Goal: Task Accomplishment & Management: Manage account settings

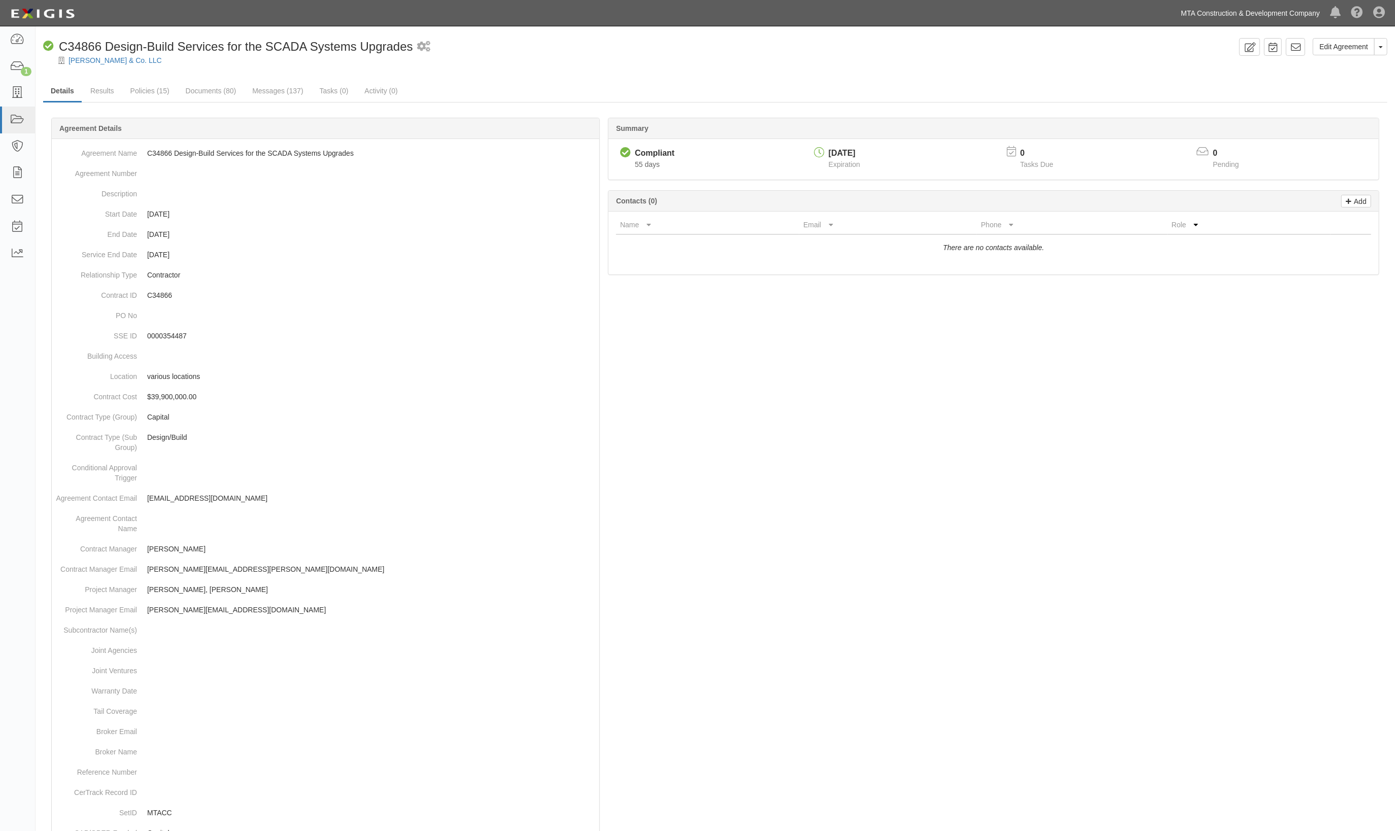
click at [1305, 13] on link "MTA Construction & Development Company" at bounding box center [1250, 13] width 149 height 20
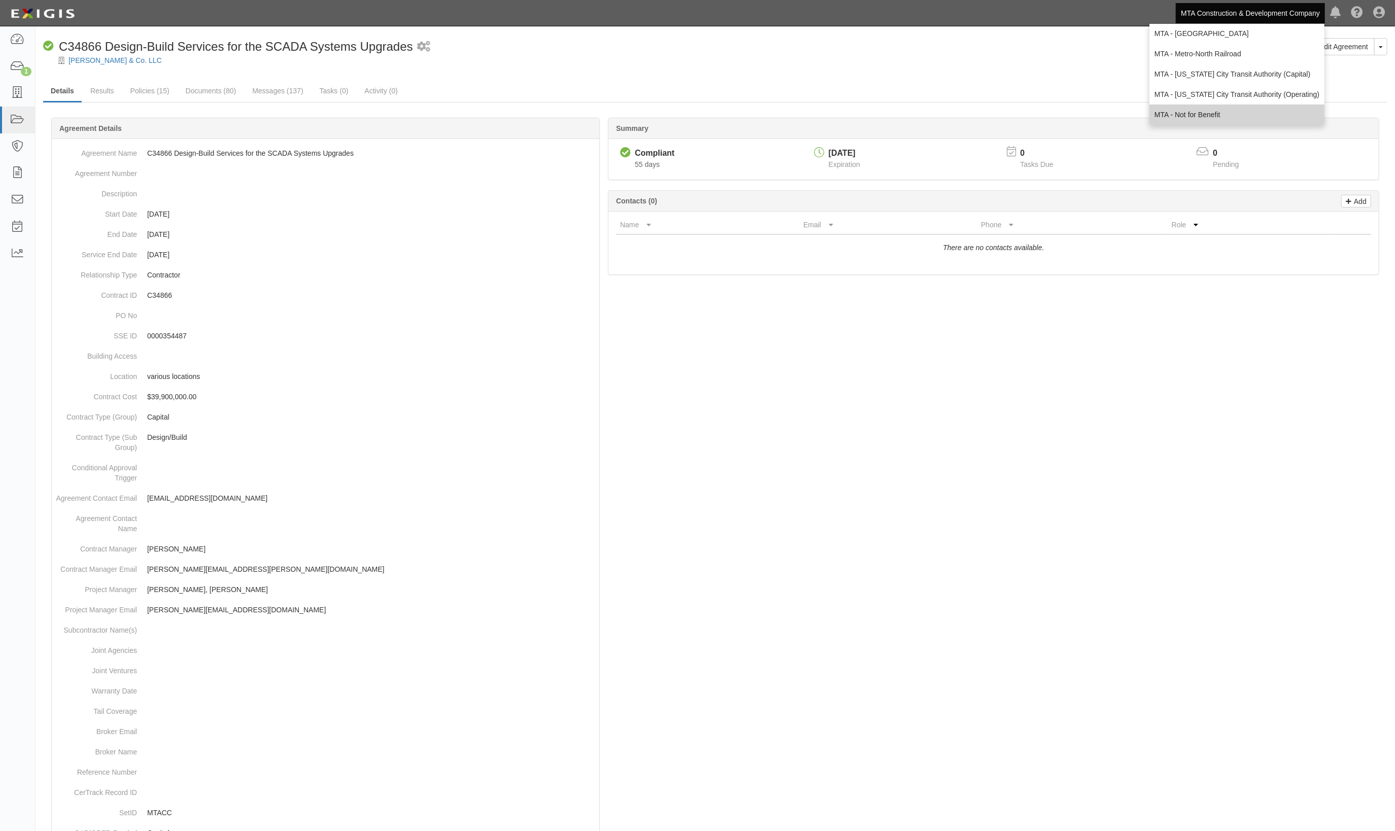
scroll to position [67, 0]
click at [1208, 65] on link "MTA - [US_STATE] City Transit Authority (Operating)" at bounding box center [1236, 71] width 175 height 20
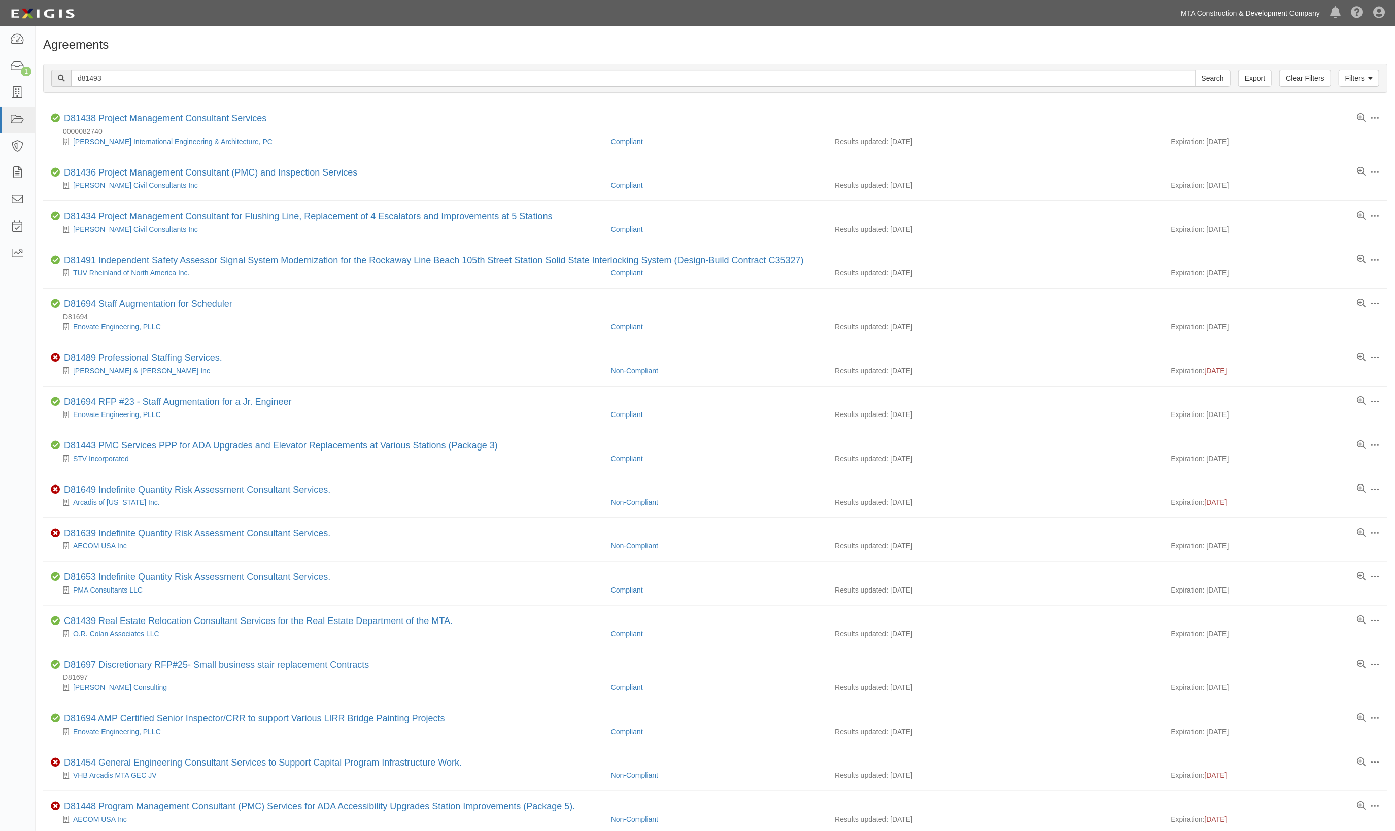
click at [1269, 14] on link "MTA Construction & Development Company" at bounding box center [1250, 13] width 149 height 20
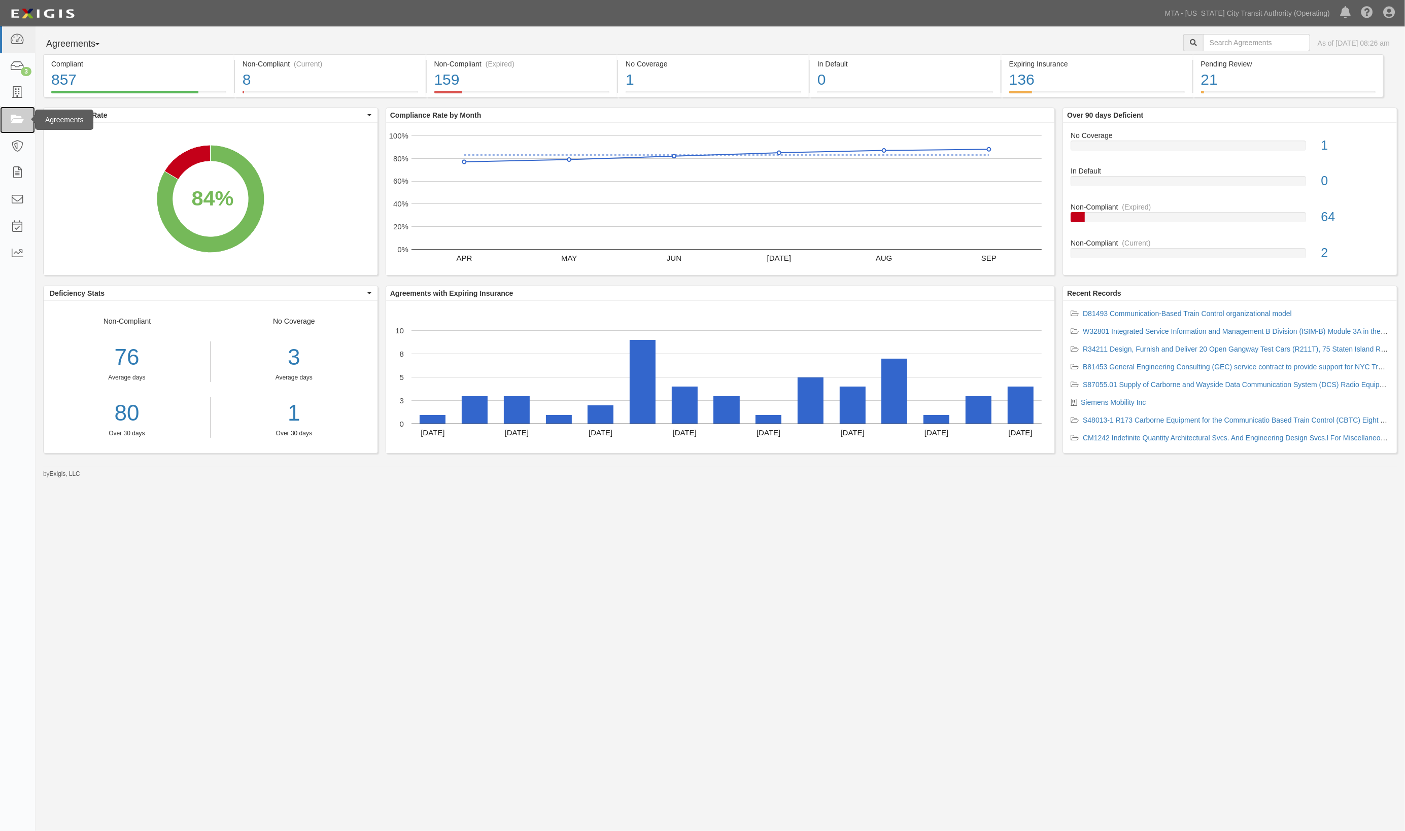
click at [11, 120] on icon at bounding box center [17, 120] width 14 height 12
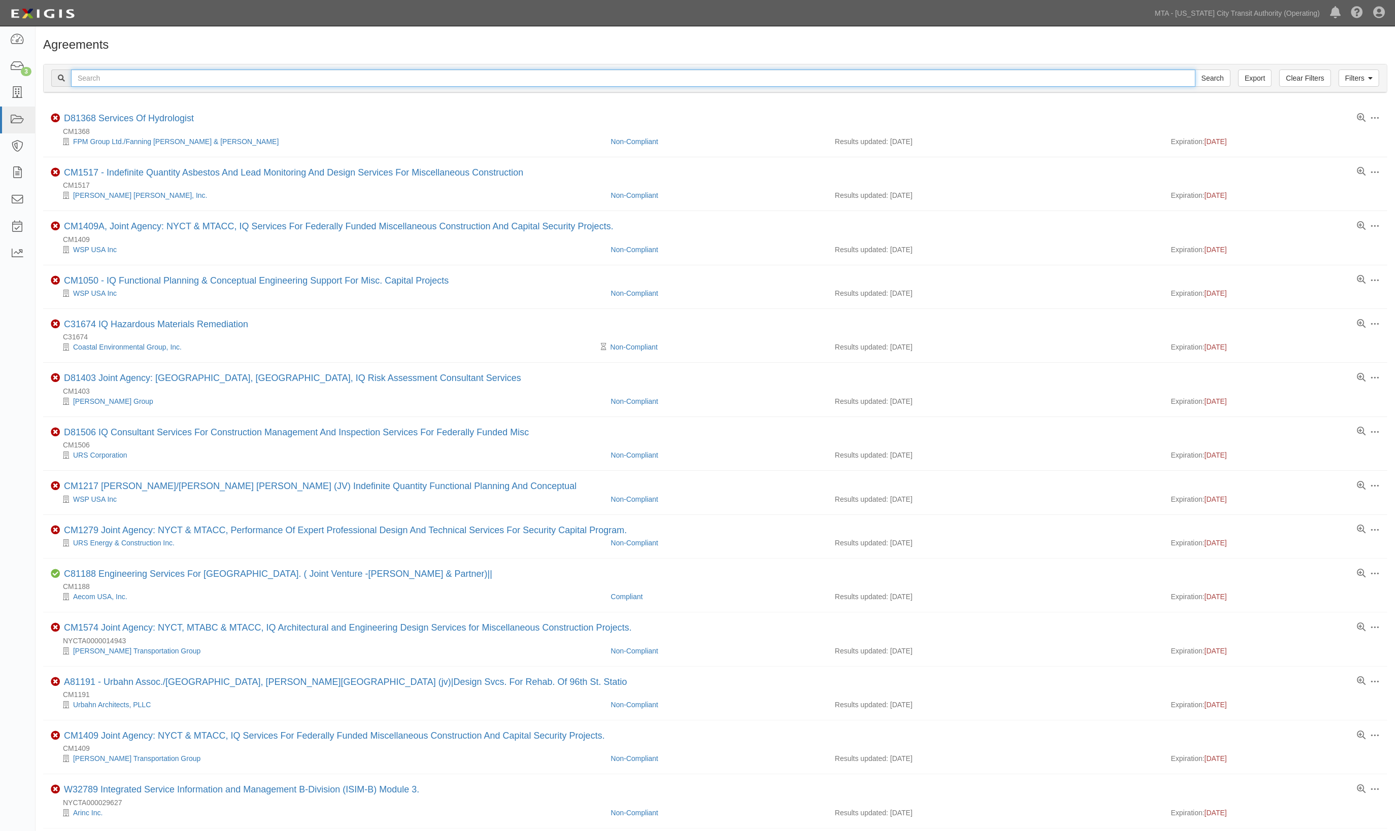
click at [179, 76] on input "text" at bounding box center [633, 78] width 1125 height 17
type input "1272"
click at [1195, 70] on input "Search" at bounding box center [1213, 78] width 36 height 17
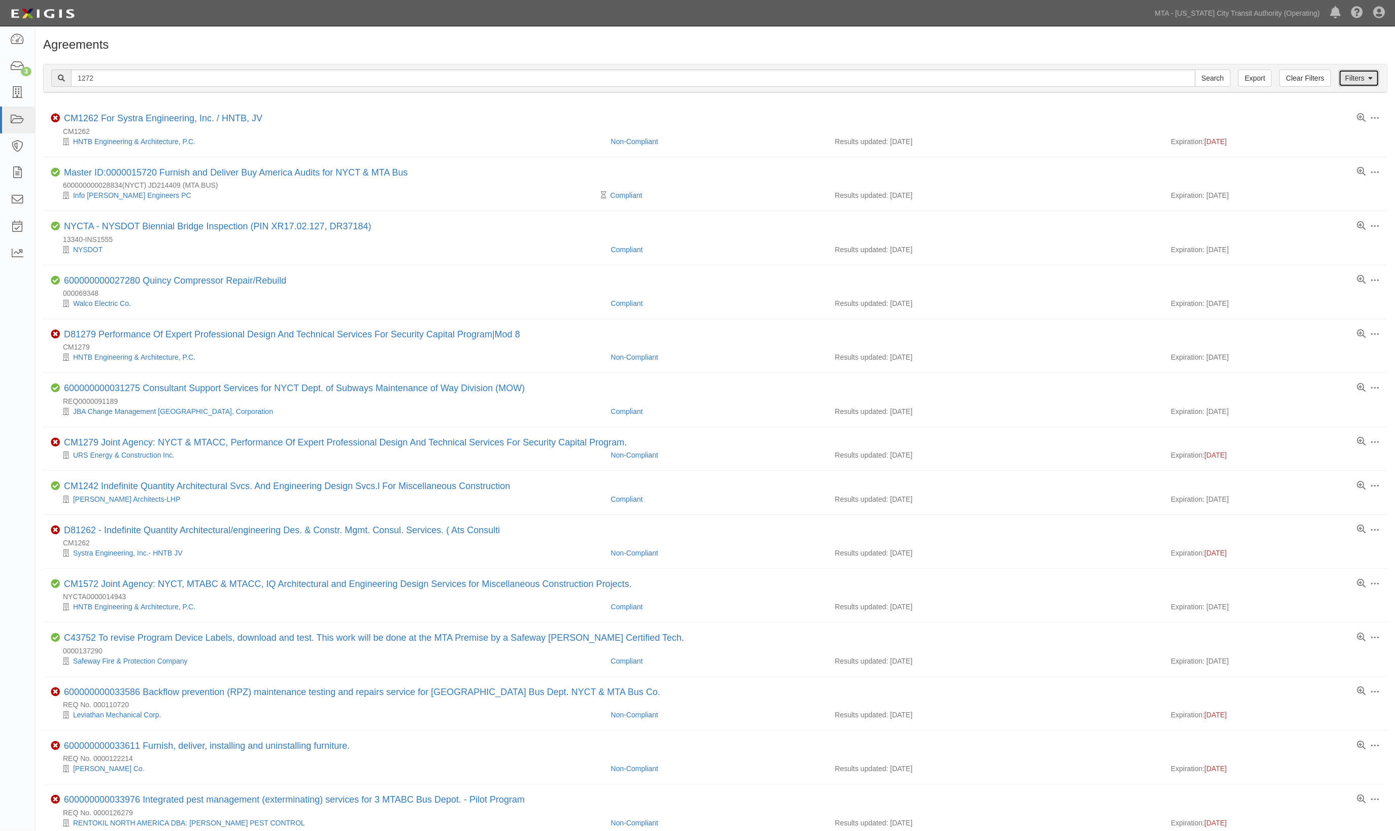
click at [1370, 77] on icon at bounding box center [1370, 78] width 5 height 7
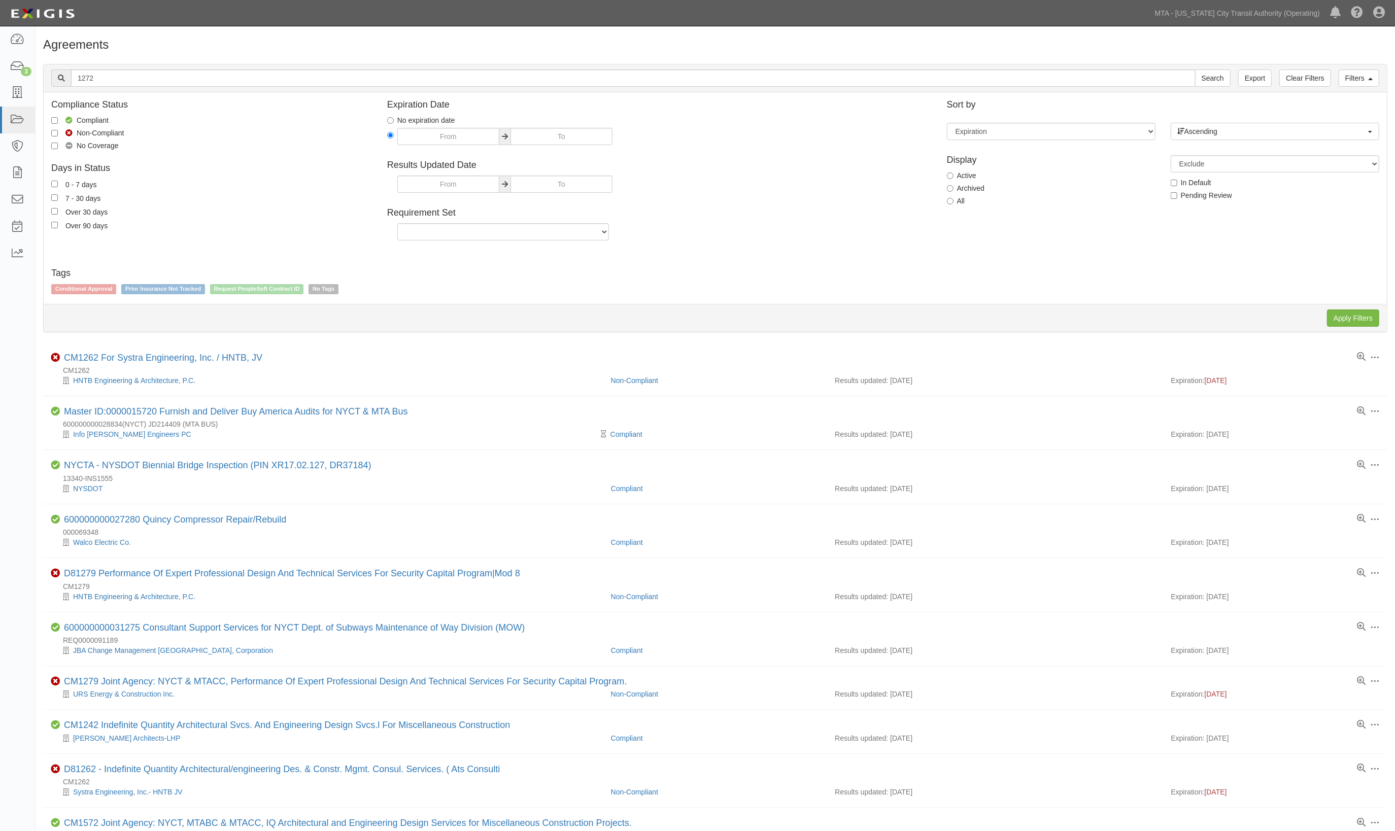
click at [957, 206] on label "All" at bounding box center [956, 201] width 18 height 10
click at [954, 205] on input "All" at bounding box center [950, 201] width 7 height 7
radio input "true"
click at [1364, 317] on input "Apply Filters" at bounding box center [1353, 318] width 52 height 17
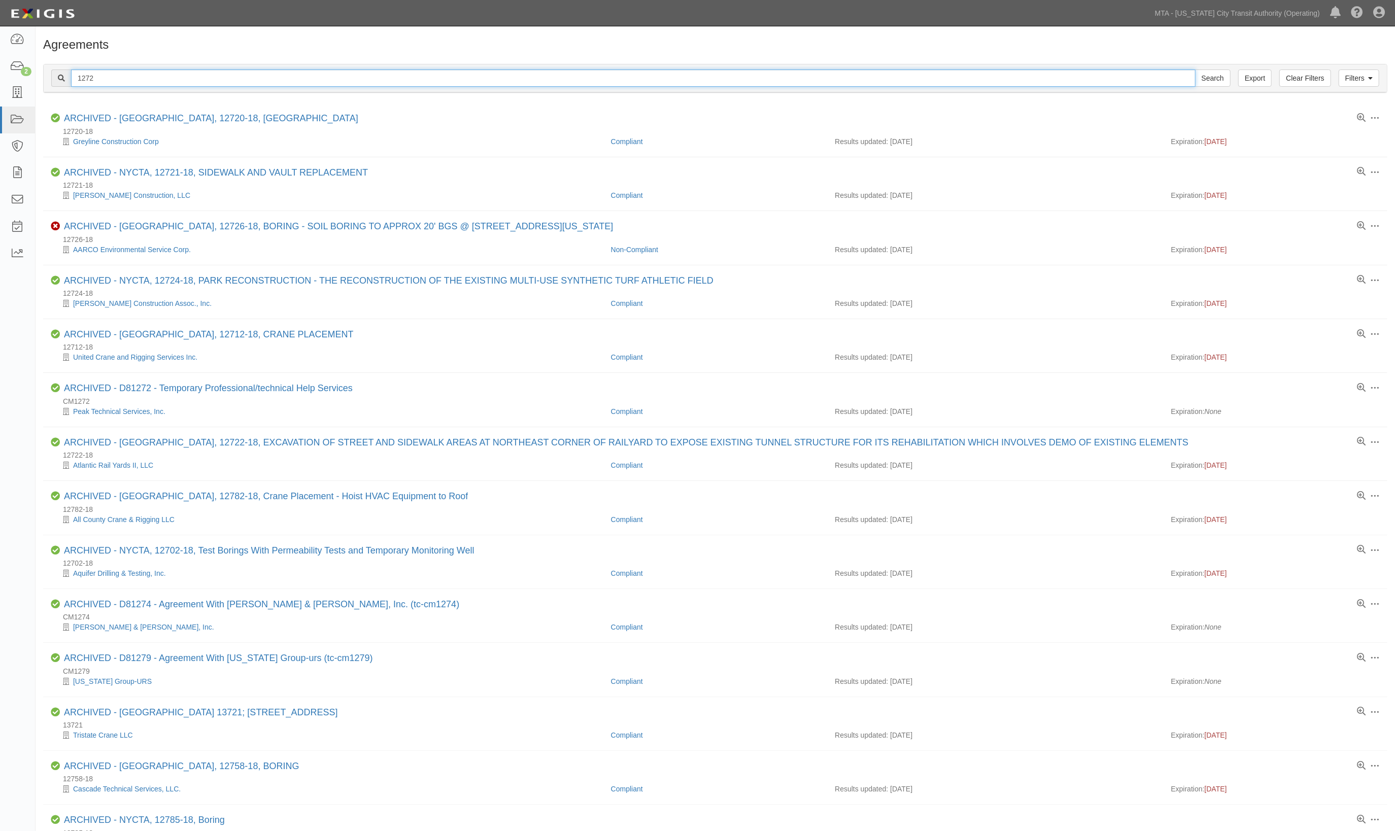
click at [77, 78] on input "1272" at bounding box center [633, 78] width 1125 height 17
type input "cm1272"
click at [1195, 70] on input "Search" at bounding box center [1213, 78] width 36 height 17
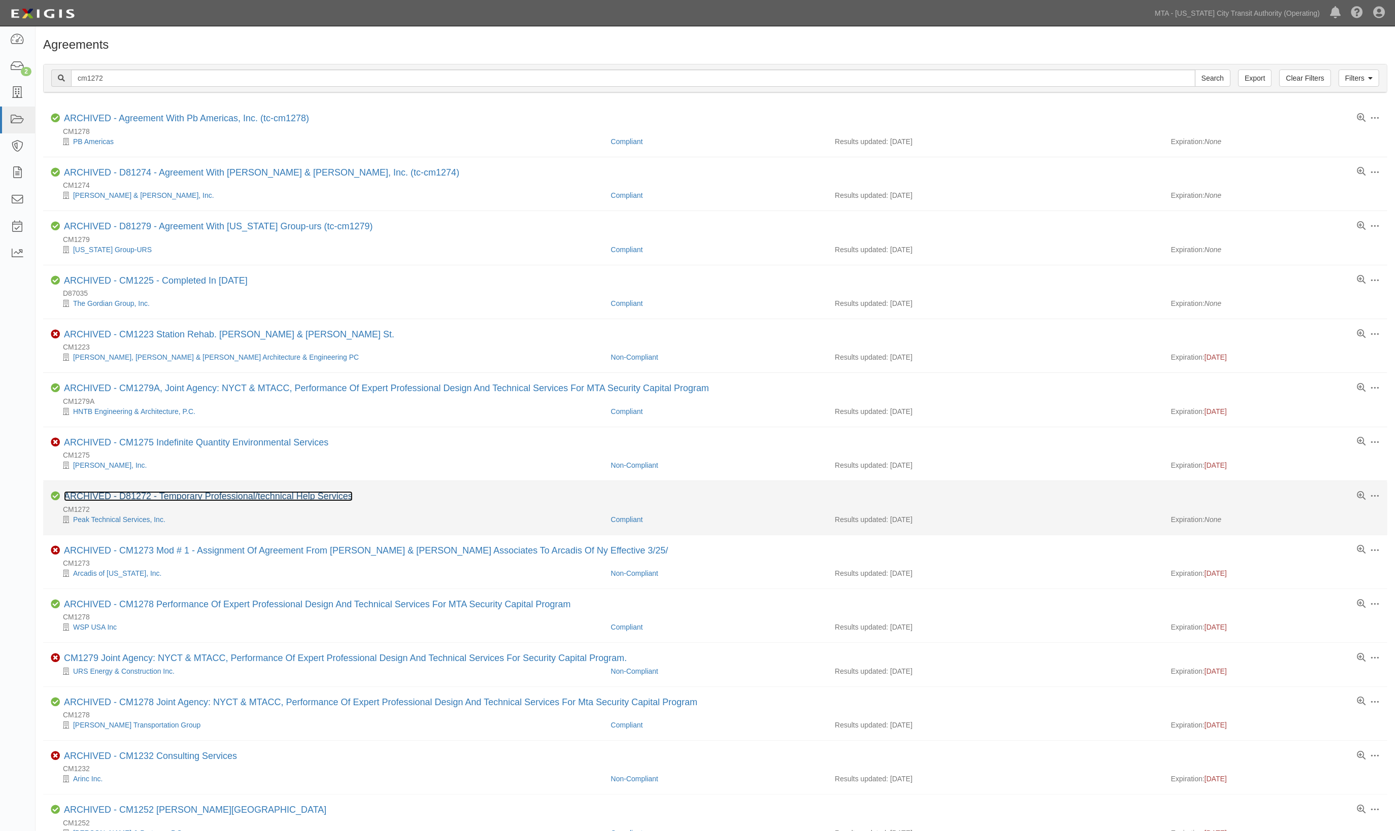
click at [153, 496] on link "ARCHIVED - D81272 - Temporary Professional/technical Help Services" at bounding box center [208, 496] width 289 height 10
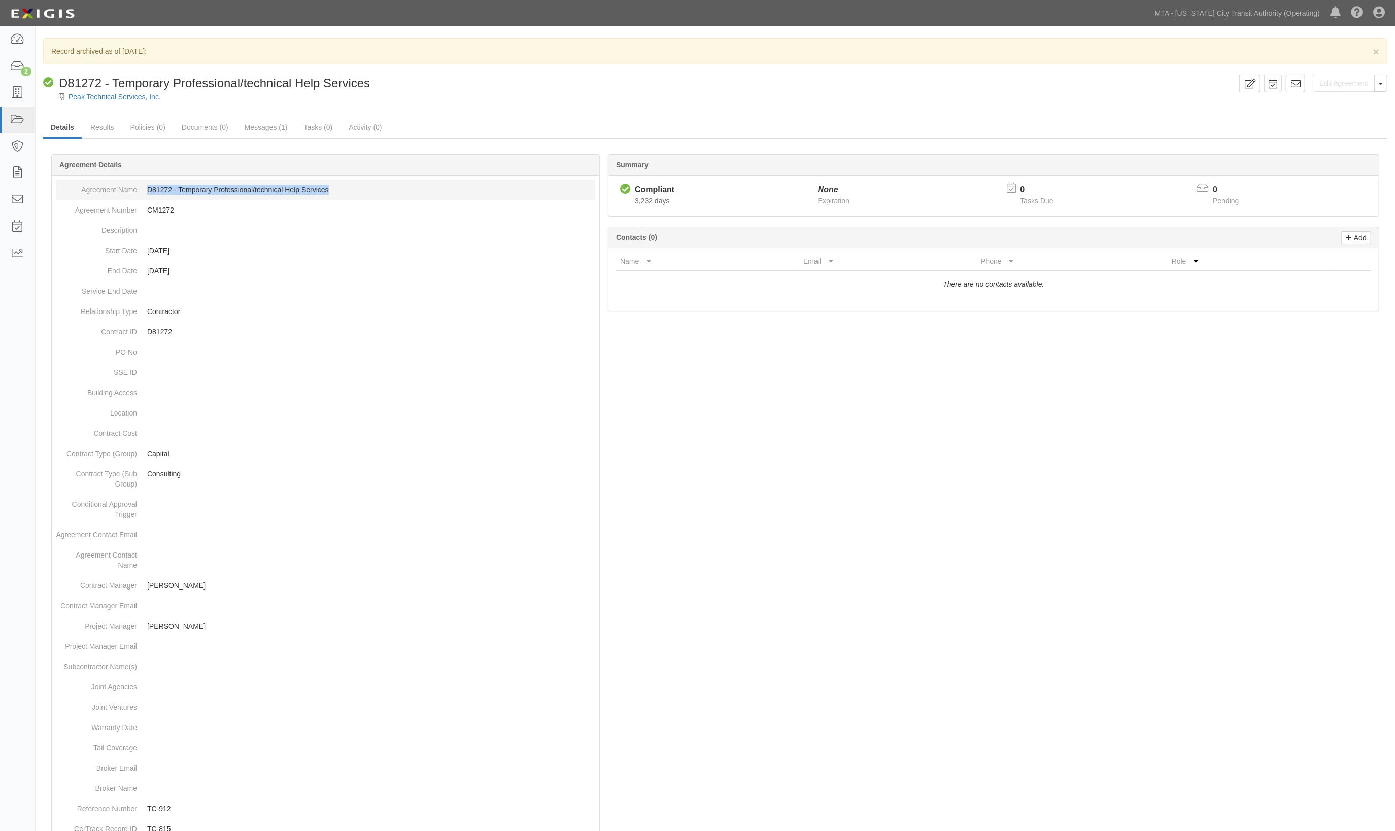
drag, startPoint x: 340, startPoint y: 192, endPoint x: 147, endPoint y: 197, distance: 192.9
click at [147, 197] on dd "D81272 - Temporary Professional/technical Help Services" at bounding box center [325, 190] width 539 height 20
copy dd "D81272 - Temporary Professional/technical Help Services"
click at [478, 78] on div "Compliant D81272 - Temporary Professional/technical Help Services" at bounding box center [639, 83] width 1192 height 17
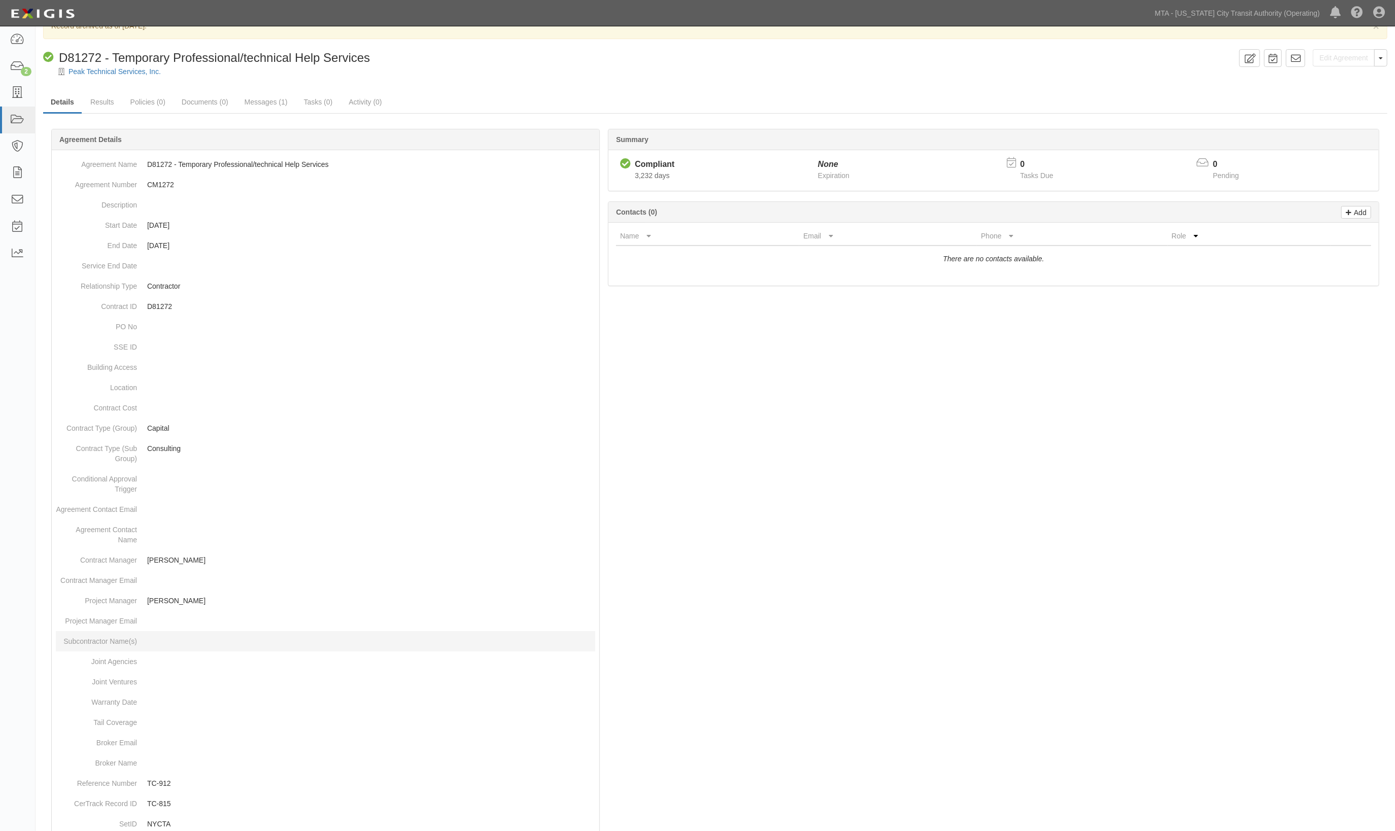
scroll to position [267, 0]
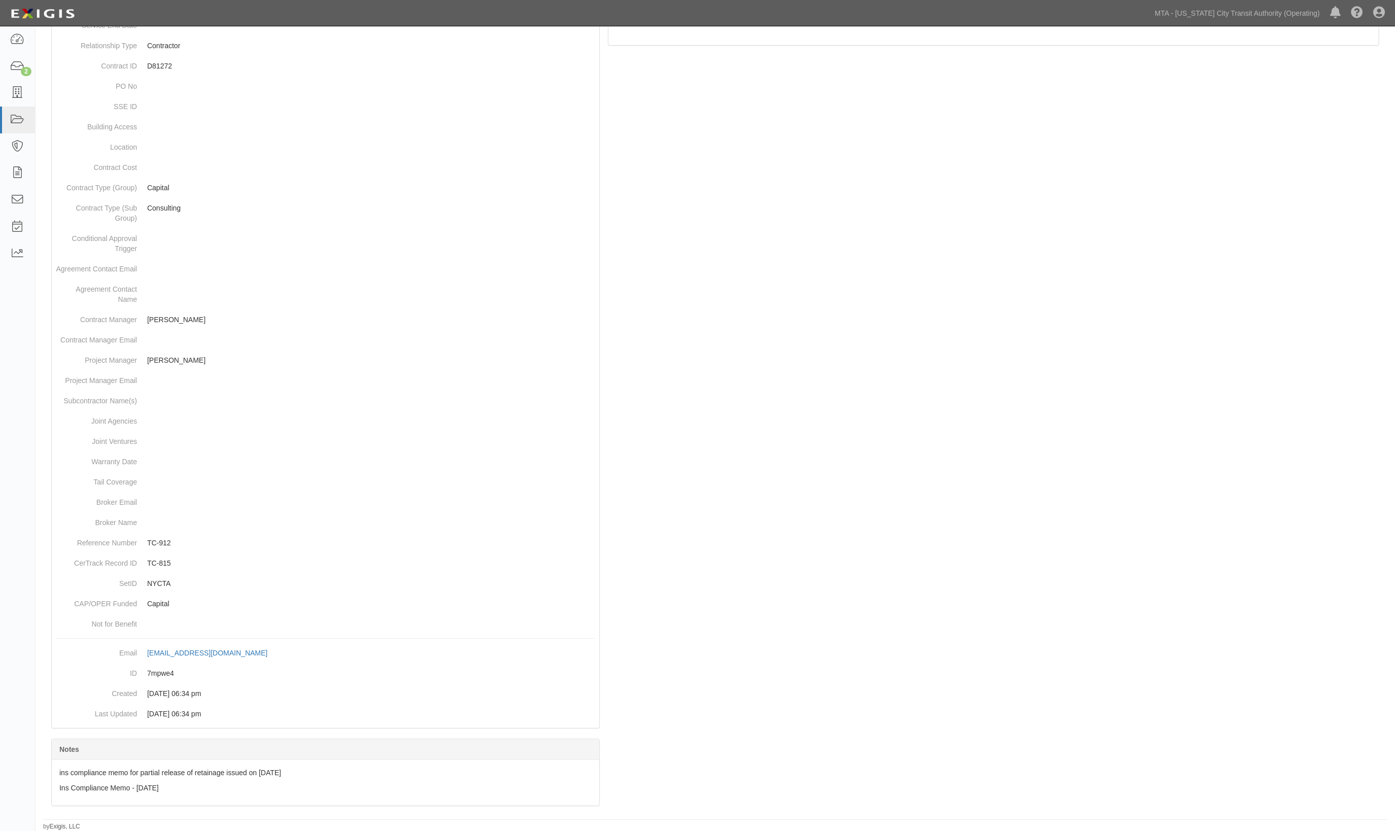
click at [815, 294] on div at bounding box center [715, 360] width 1344 height 913
click at [1151, 124] on div at bounding box center [715, 360] width 1344 height 913
drag, startPoint x: 715, startPoint y: 465, endPoint x: 674, endPoint y: 489, distance: 47.1
click at [715, 466] on div at bounding box center [715, 360] width 1344 height 913
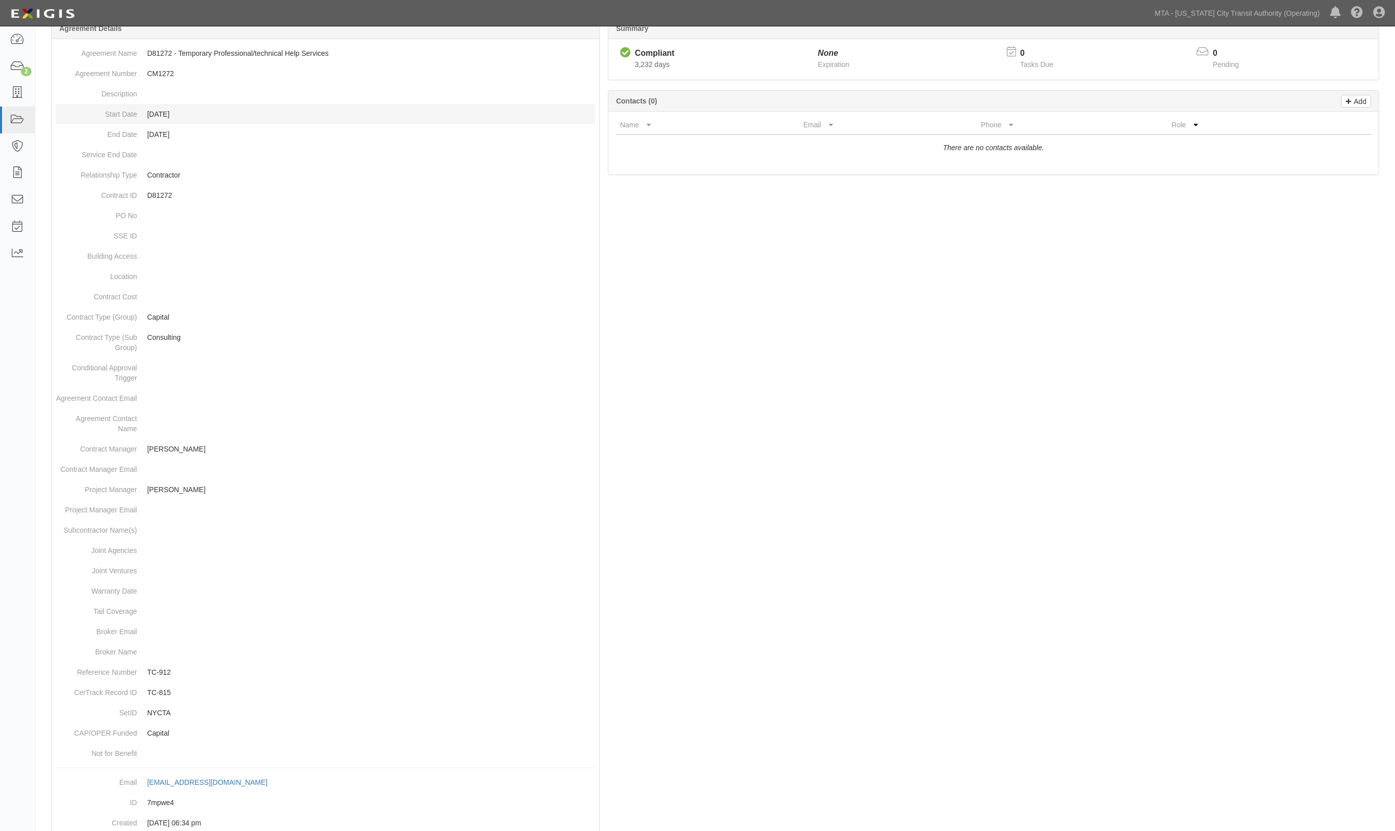
scroll to position [0, 0]
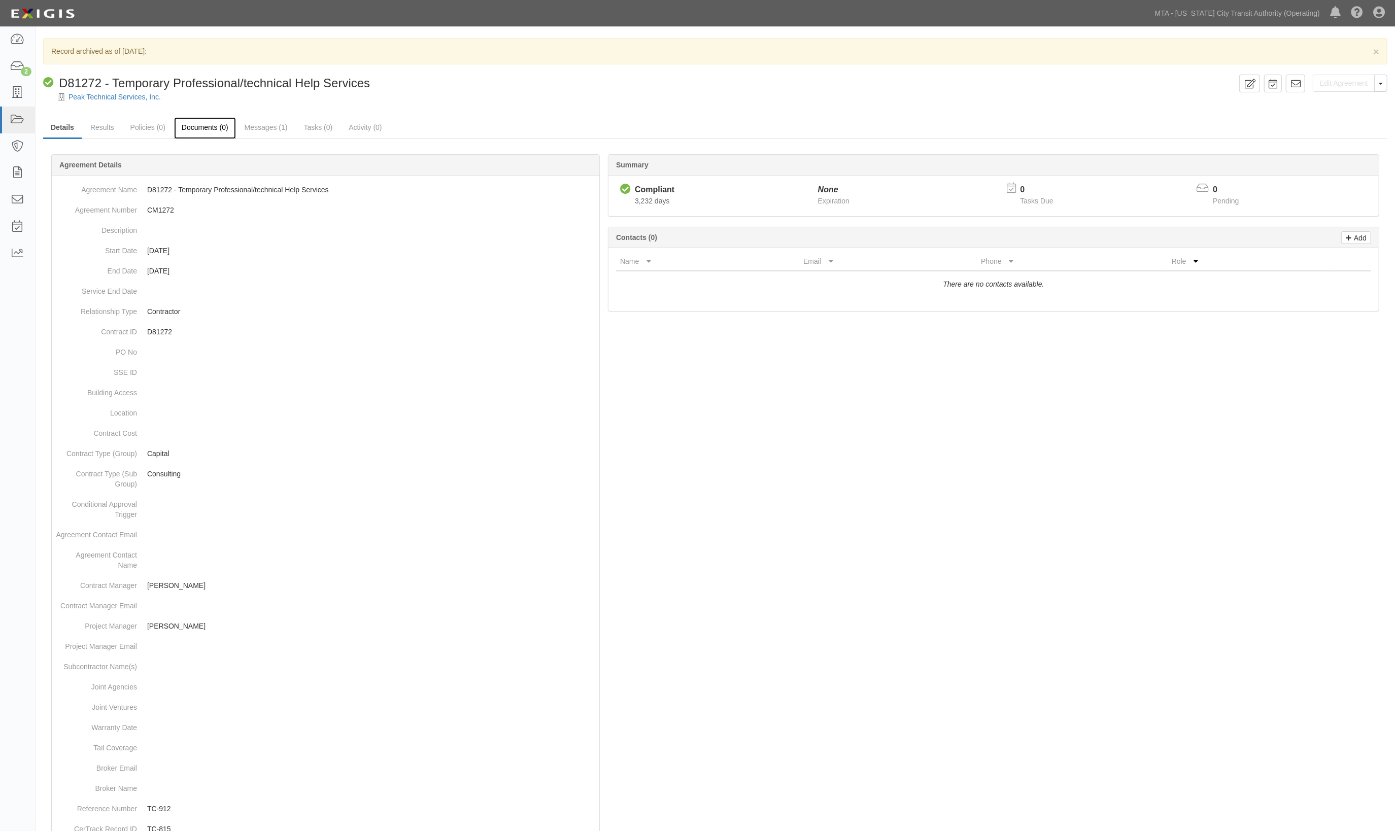
click at [199, 132] on link "Documents (0)" at bounding box center [205, 128] width 62 height 22
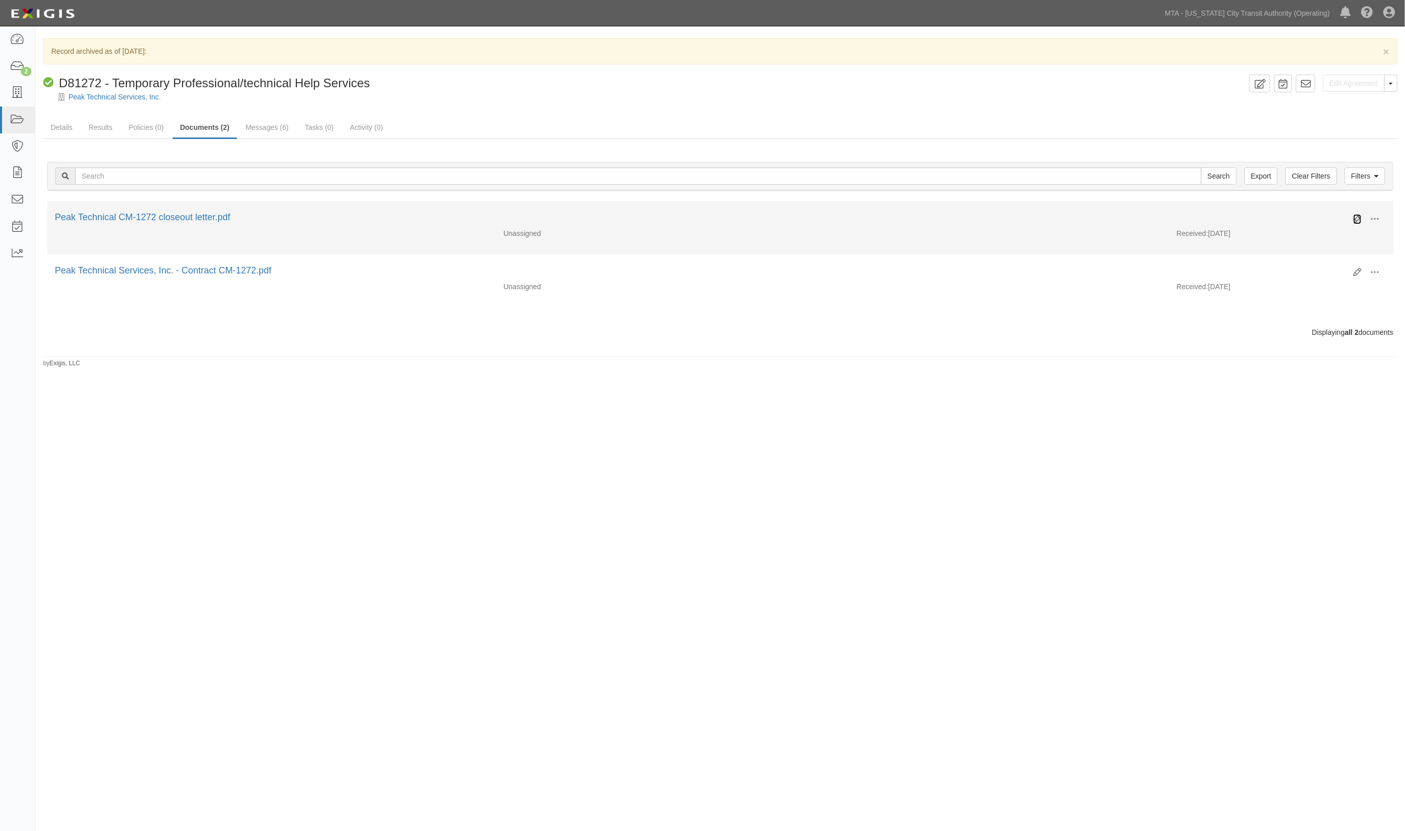
click at [1354, 220] on icon at bounding box center [1357, 219] width 8 height 8
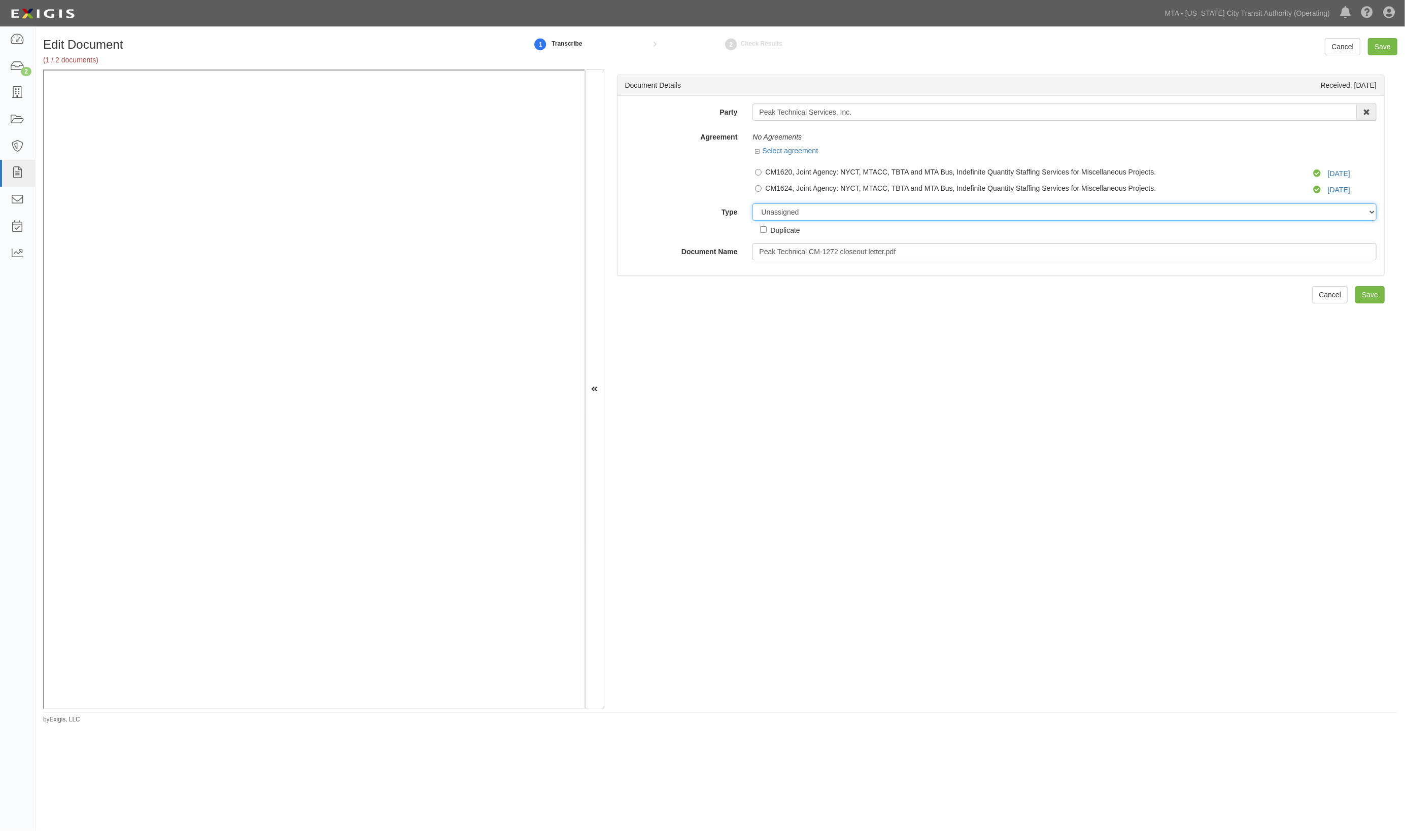
click at [825, 214] on select "Unassigned Binder Cancellation Notice Certificate Contract Endorsement Insuranc…" at bounding box center [1065, 212] width 624 height 17
select select "PolicyDeclarationsDetail"
click at [753, 204] on select "Unassigned Binder Cancellation Notice Certificate Contract Endorsement Insuranc…" at bounding box center [1065, 212] width 624 height 17
drag, startPoint x: 914, startPoint y: 254, endPoint x: 724, endPoint y: 248, distance: 190.9
click at [724, 248] on div "Document Name Peak Technical CM-1272 closeout letter.pdf" at bounding box center [1001, 251] width 767 height 17
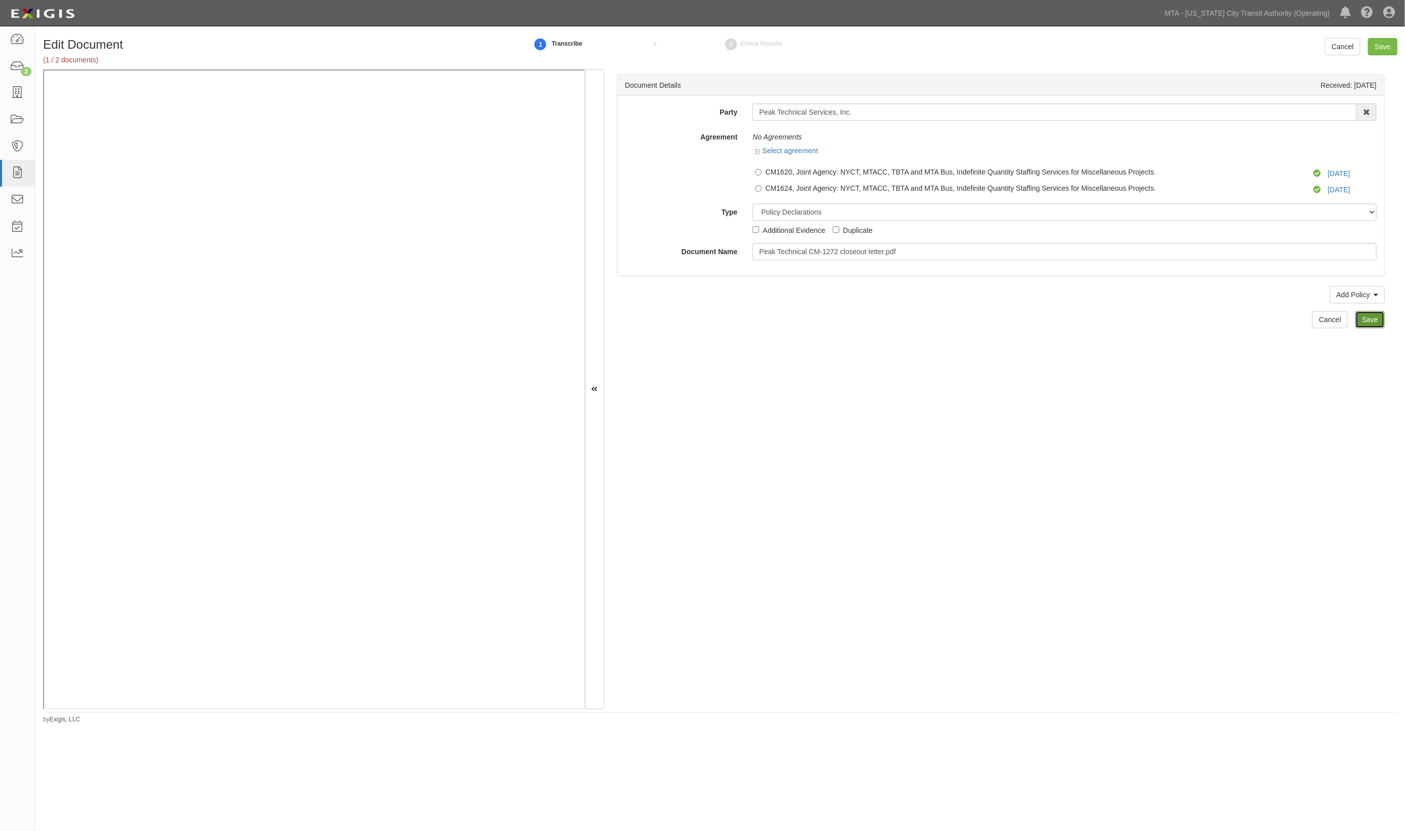
click at [1356, 325] on input "Save" at bounding box center [1370, 319] width 29 height 17
click at [816, 208] on select "Unassigned Binder Cancellation Notice Certificate Contract Endorsement Insuranc…" at bounding box center [1065, 212] width 624 height 17
select select "OtherDetail"
click at [753, 204] on select "Unassigned Binder Cancellation Notice Certificate Contract Endorsement Insuranc…" at bounding box center [1065, 212] width 624 height 17
drag, startPoint x: 1001, startPoint y: 262, endPoint x: 991, endPoint y: 255, distance: 12.0
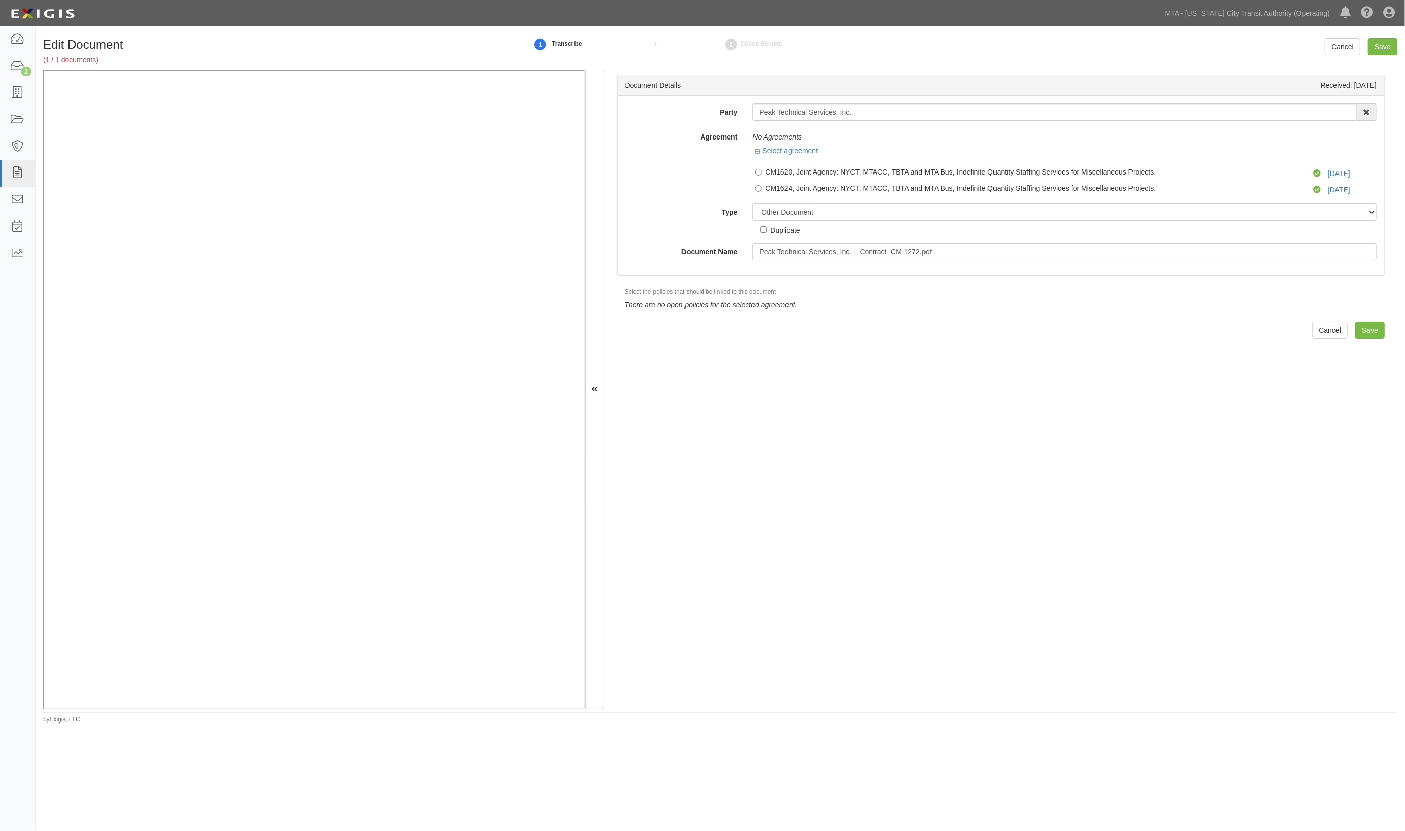
click at [994, 256] on div "Party Peak Technical Services, Inc. 10-21 TO 10-23TH 38TH ST DEVELOPMENT LLC 10…" at bounding box center [1001, 186] width 767 height 180
type input "Insurance verification memo"
click at [1378, 43] on input "Save" at bounding box center [1382, 46] width 29 height 17
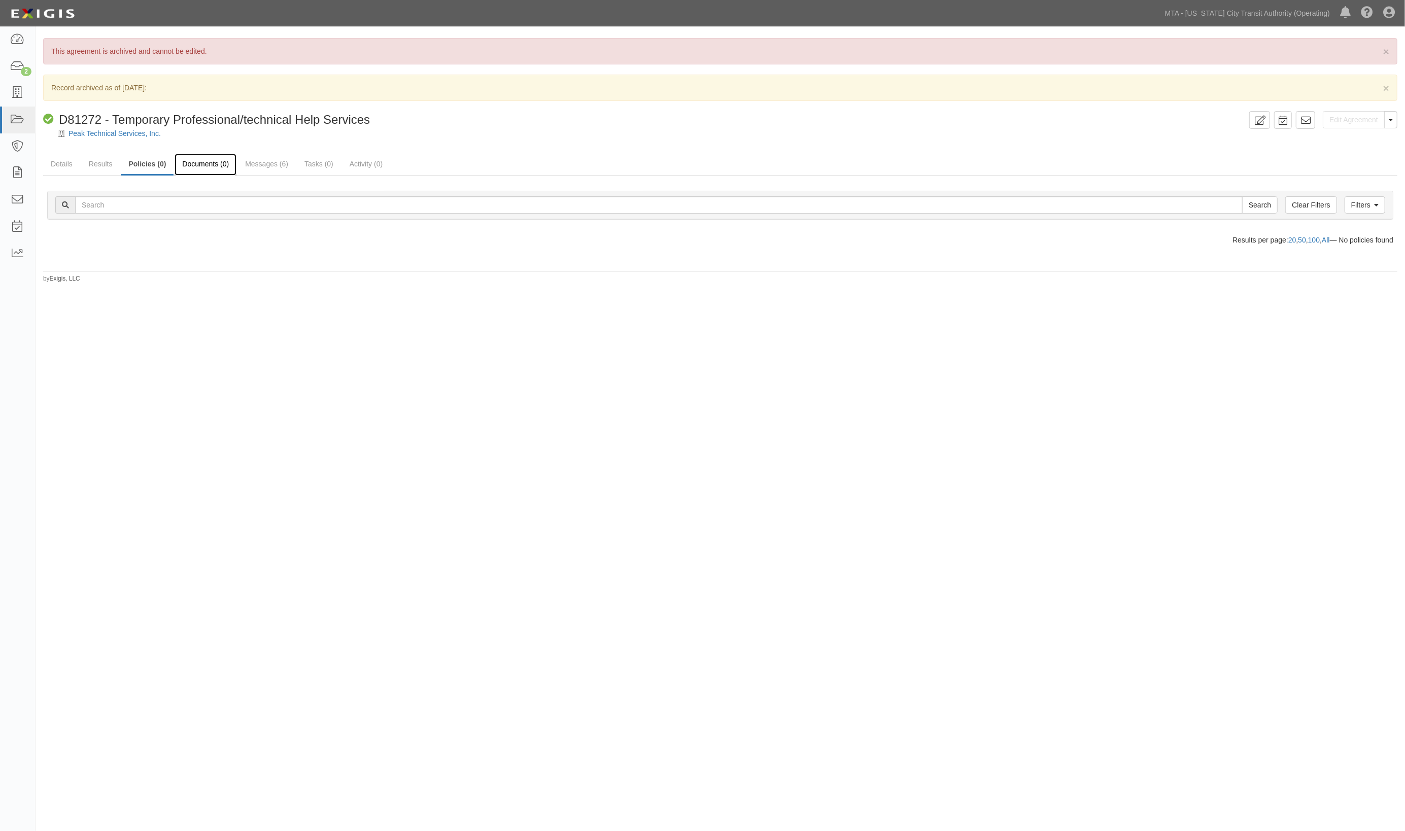
click at [210, 173] on link "Documents (0)" at bounding box center [206, 165] width 62 height 22
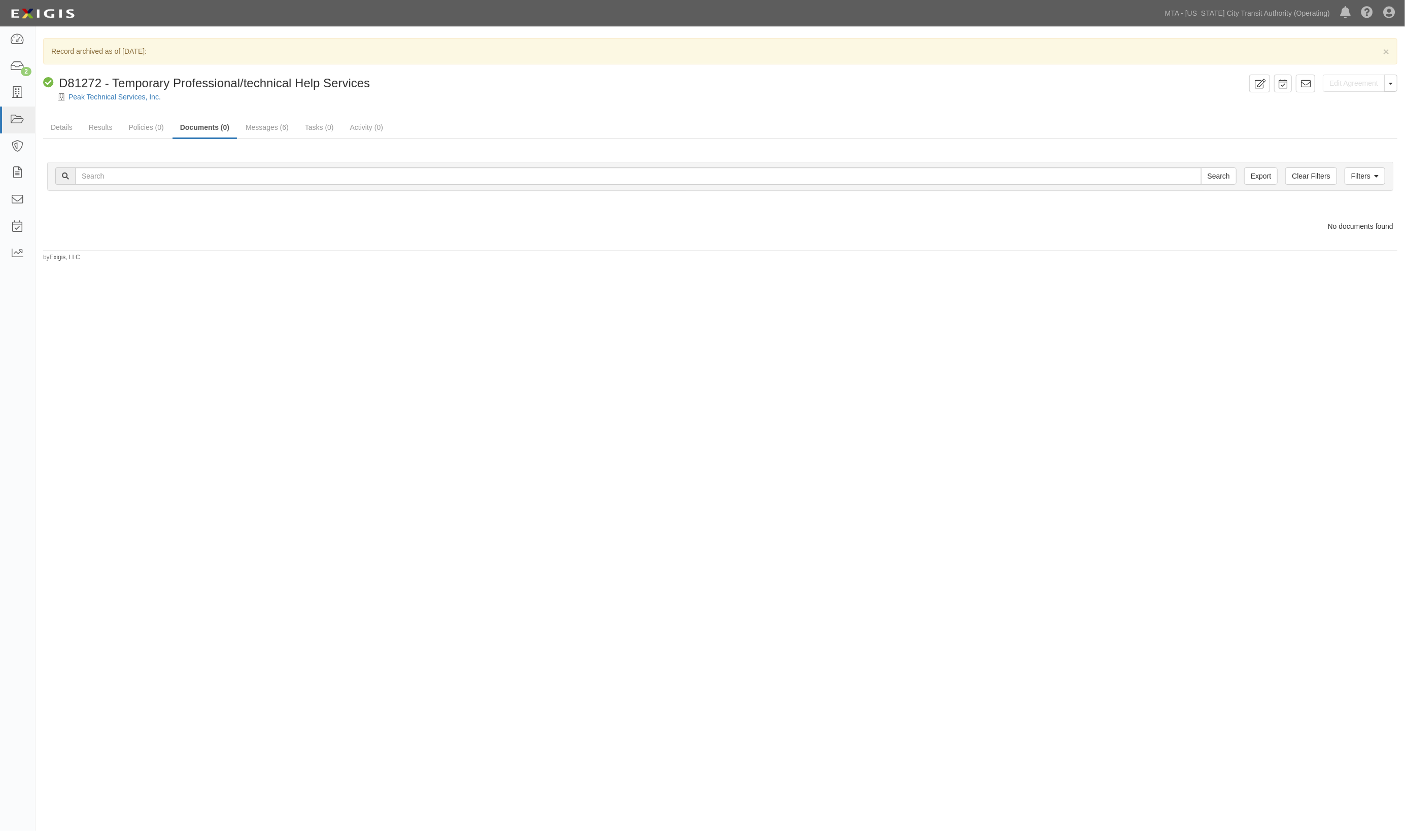
click at [466, 477] on div "× Record archived as of [DATE]: Edit Agreement Toggle Agreement Dropdown View A…" at bounding box center [702, 404] width 1405 height 748
click at [1258, 277] on div "× Record archived as of [DATE]: Edit Agreement Toggle Agreement Dropdown View A…" at bounding box center [702, 404] width 1405 height 748
